Goal: Task Accomplishment & Management: Complete application form

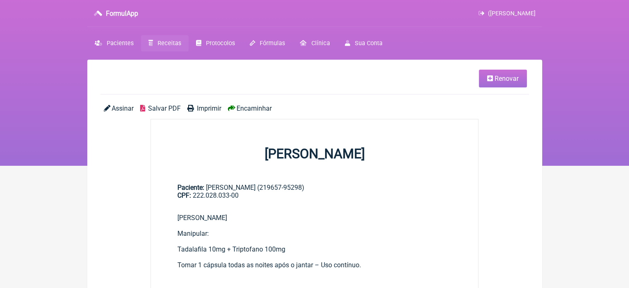
click at [497, 81] on span "Renovar" at bounding box center [507, 78] width 24 height 8
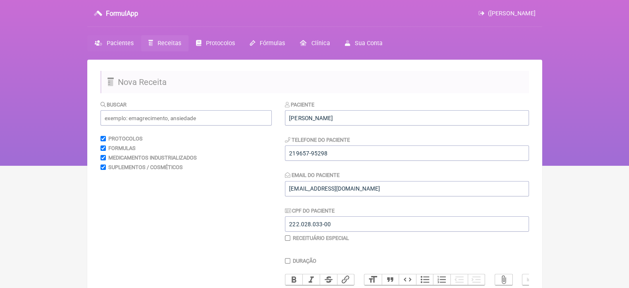
click at [117, 46] on span "Pacientes" at bounding box center [120, 43] width 27 height 7
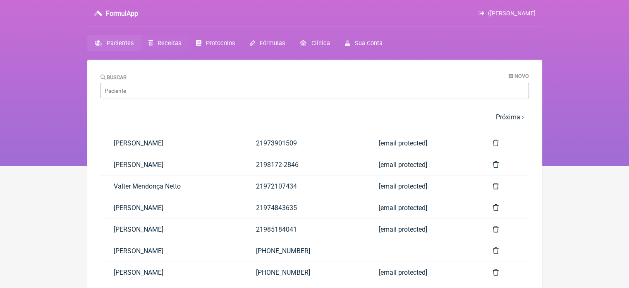
click at [168, 43] on span "Receitas" at bounding box center [170, 43] width 24 height 7
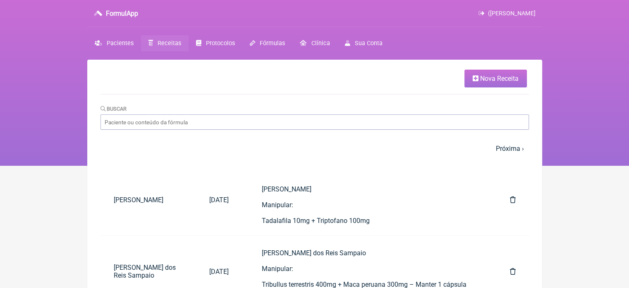
click at [493, 79] on span "Nova Receita" at bounding box center [499, 78] width 38 height 8
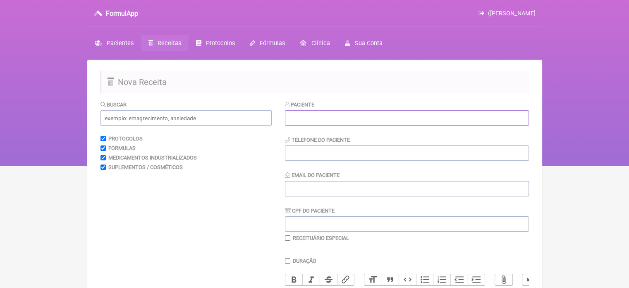
click at [330, 120] on input "text" at bounding box center [407, 117] width 244 height 15
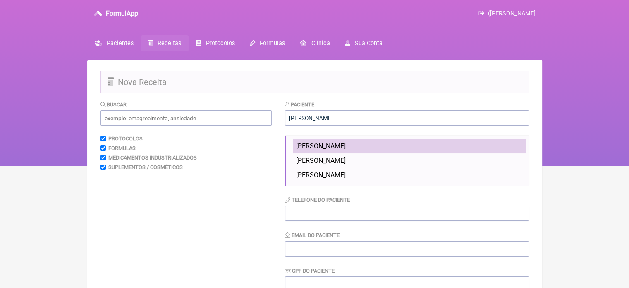
click at [338, 150] on li "Antonio Roci da Silva" at bounding box center [409, 146] width 233 height 14
type input "Antonio Roci da Silva"
type input "21969096854"
type input "rocisilva1@gmail.com"
type input "423.417.013-53"
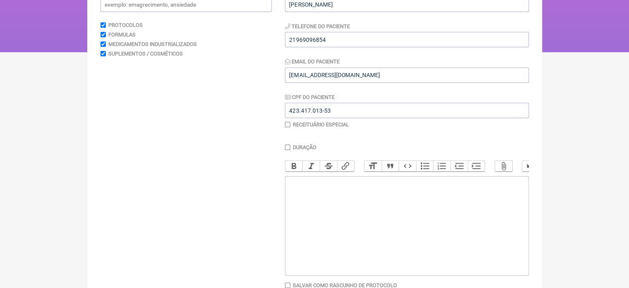
scroll to position [165, 0]
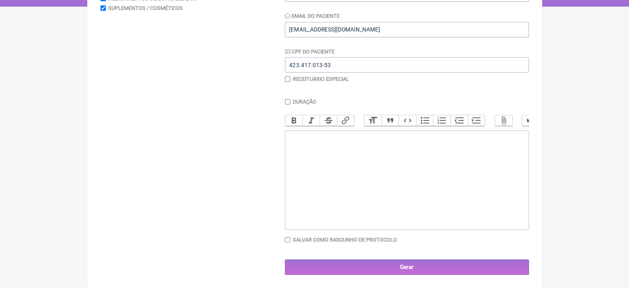
click at [366, 160] on trix-editor at bounding box center [407, 179] width 244 height 99
paste trix-editor "<div><em>Paciente:</em> Antônio Roci da Silva</div><div>&nbsp;</div><div><em>En…"
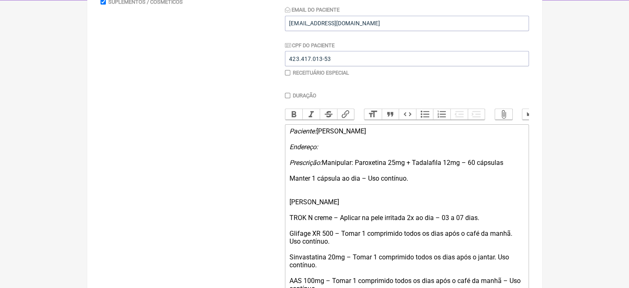
scroll to position [318, 0]
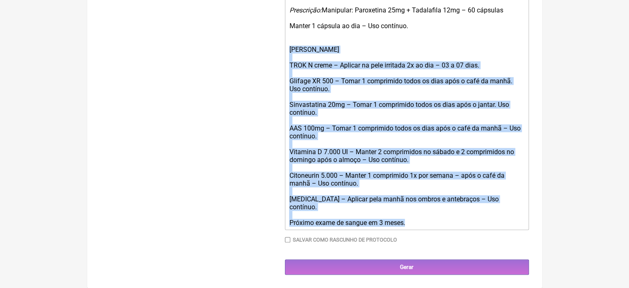
drag, startPoint x: 286, startPoint y: 58, endPoint x: 454, endPoint y: 239, distance: 246.9
click at [454, 239] on div "Duração Duração de 30 dias Bold Italic Strikethrough Link Heading Quote Code Bu…" at bounding box center [407, 94] width 244 height 309
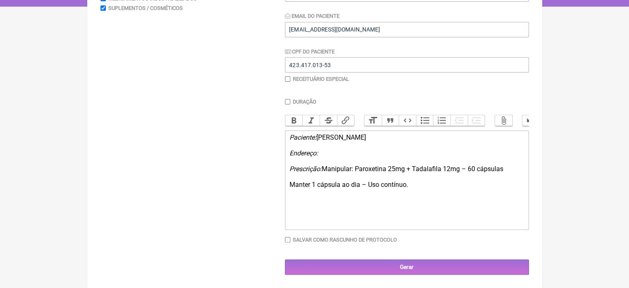
scroll to position [165, 0]
type trix-editor "<div><em>Paciente:</em> Antônio Roci da Silva</div><div>&nbsp;</div><div><em>En…"
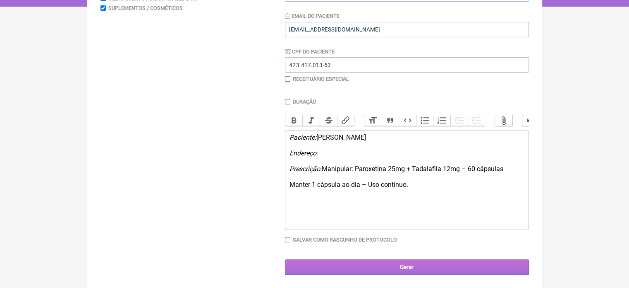
click at [411, 269] on input "Gerar" at bounding box center [407, 266] width 244 height 15
